Goal: Transaction & Acquisition: Purchase product/service

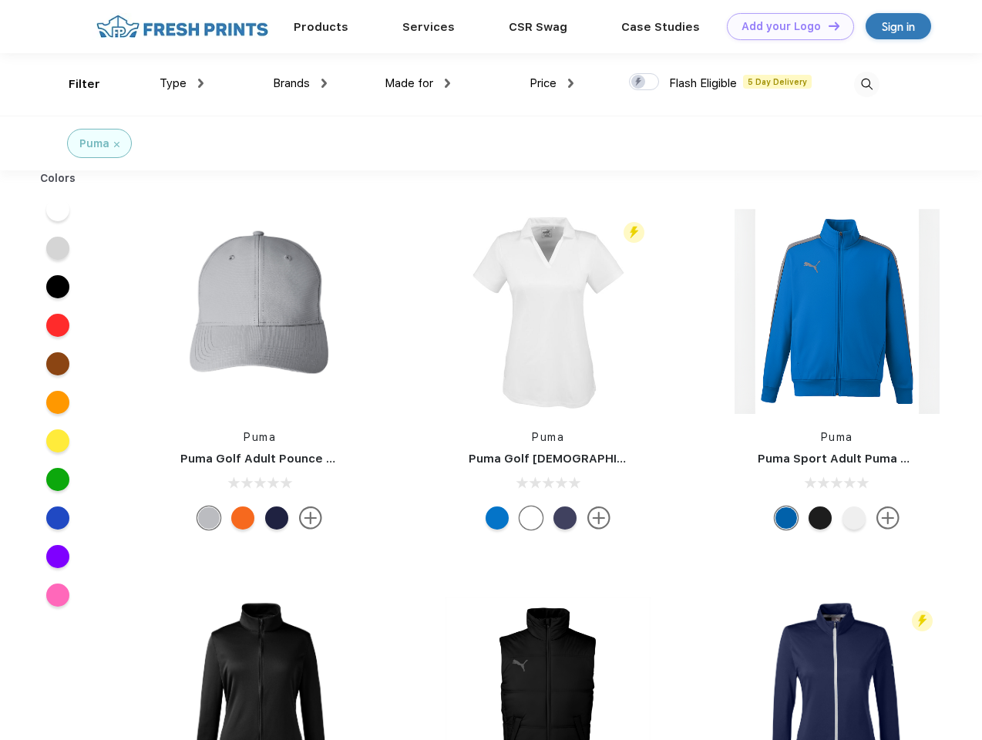
click at [785, 26] on link "Add your Logo Design Tool" at bounding box center [790, 26] width 127 height 27
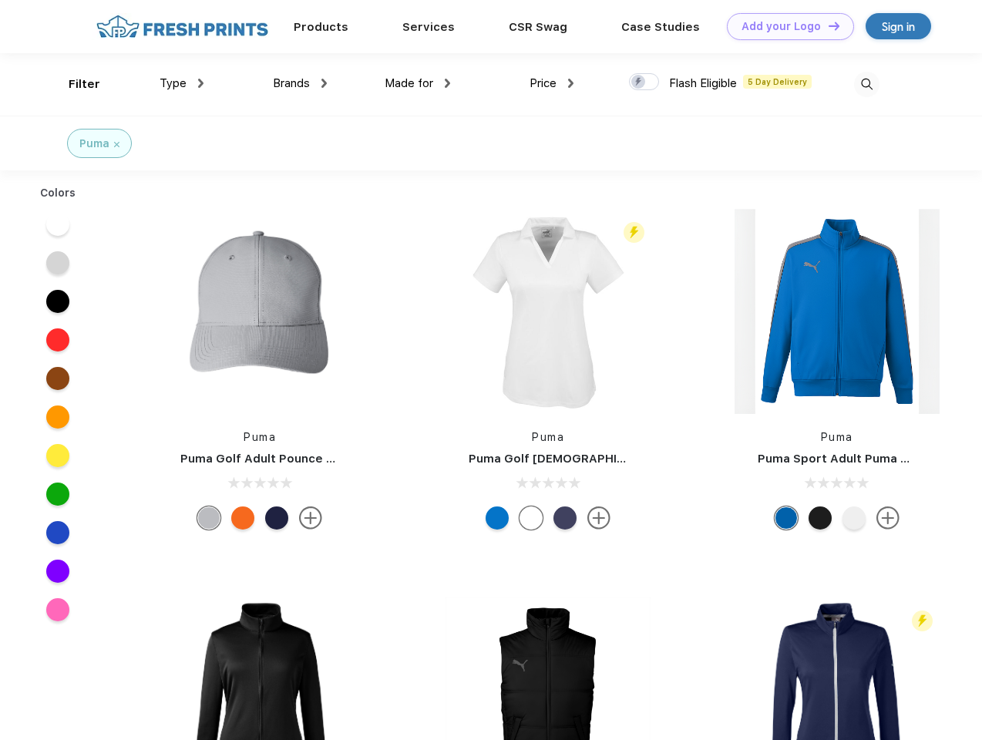
click at [0, 0] on div "Design Tool" at bounding box center [0, 0] width 0 height 0
click at [827, 25] on link "Add your Logo Design Tool" at bounding box center [790, 26] width 127 height 27
click at [74, 84] on div "Filter" at bounding box center [85, 85] width 32 height 18
click at [182, 83] on span "Type" at bounding box center [173, 83] width 27 height 14
click at [300, 83] on span "Brands" at bounding box center [291, 83] width 37 height 14
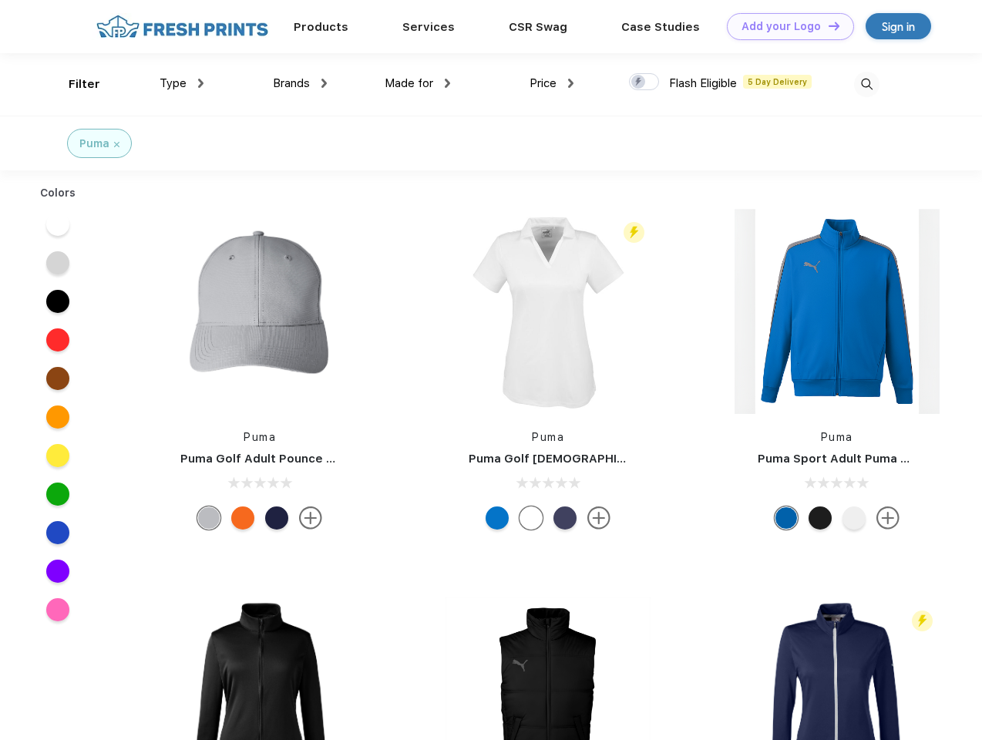
click at [418, 83] on span "Made for" at bounding box center [409, 83] width 49 height 14
click at [552, 83] on span "Price" at bounding box center [543, 83] width 27 height 14
click at [645, 83] on div at bounding box center [644, 81] width 30 height 17
click at [639, 83] on input "checkbox" at bounding box center [634, 77] width 10 height 10
click at [867, 84] on img at bounding box center [866, 84] width 25 height 25
